Goal: Information Seeking & Learning: Check status

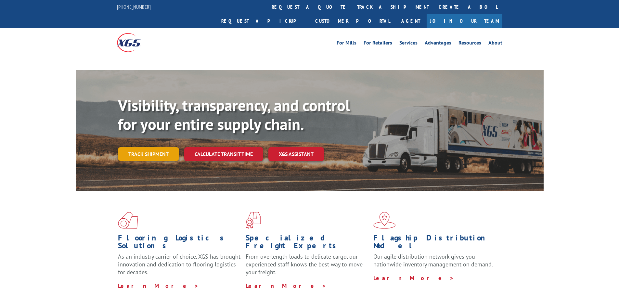
click at [147, 147] on link "Track shipment" at bounding box center [148, 154] width 61 height 14
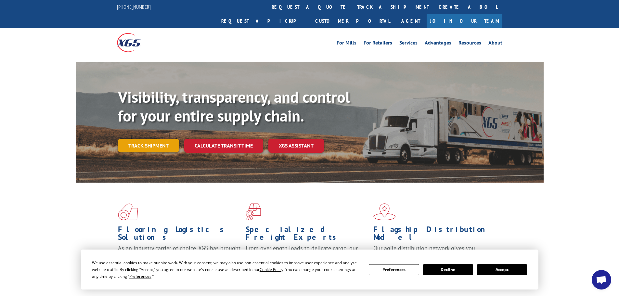
click at [156, 139] on link "Track shipment" at bounding box center [148, 146] width 61 height 14
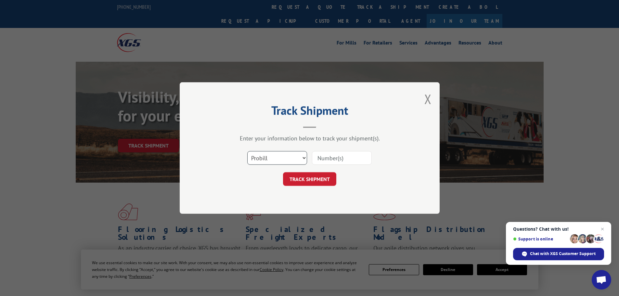
click at [287, 155] on select "Select category... Probill BOL PO" at bounding box center [277, 158] width 60 height 14
select select "po"
click at [247, 151] on select "Select category... Probill BOL PO" at bounding box center [277, 158] width 60 height 14
paste input "52508040"
type input "52508040"
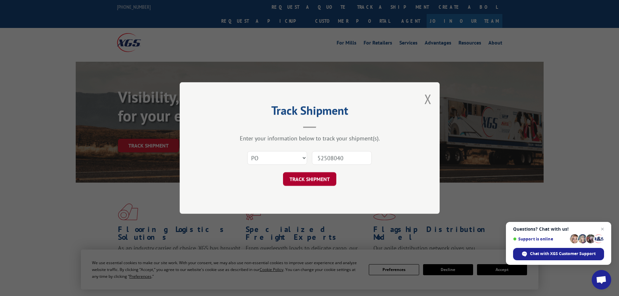
click at [305, 176] on button "TRACK SHIPMENT" at bounding box center [309, 179] width 53 height 14
